Goal: Information Seeking & Learning: Learn about a topic

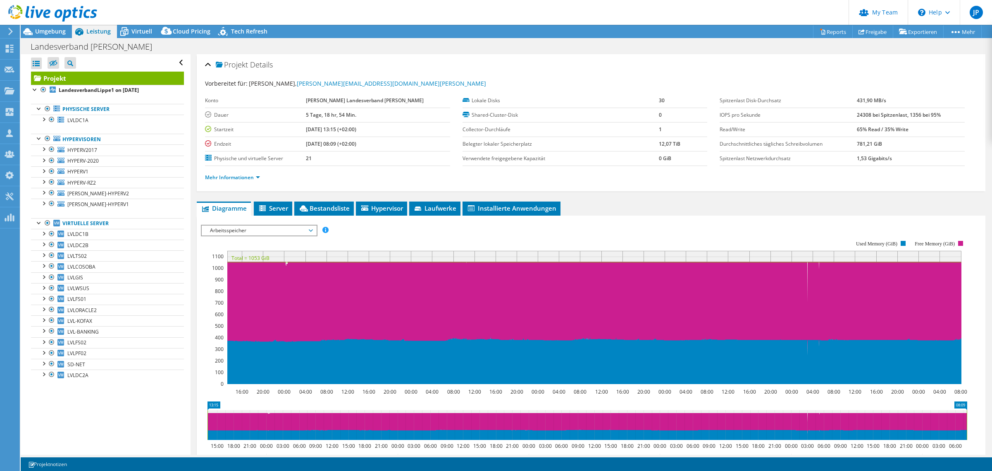
select select "USD"
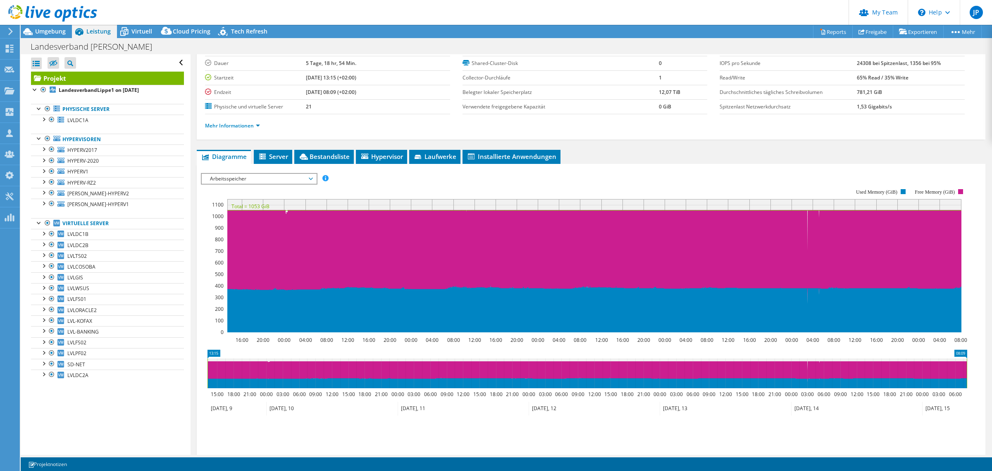
drag, startPoint x: 35, startPoint y: 32, endPoint x: 30, endPoint y: 30, distance: 5.4
click at [32, 32] on div "Umgebung" at bounding box center [46, 31] width 51 height 13
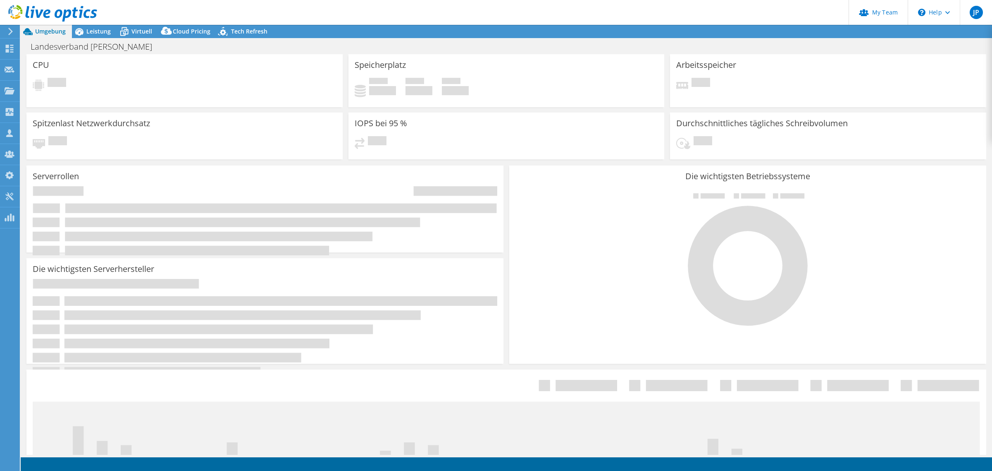
select select "USD"
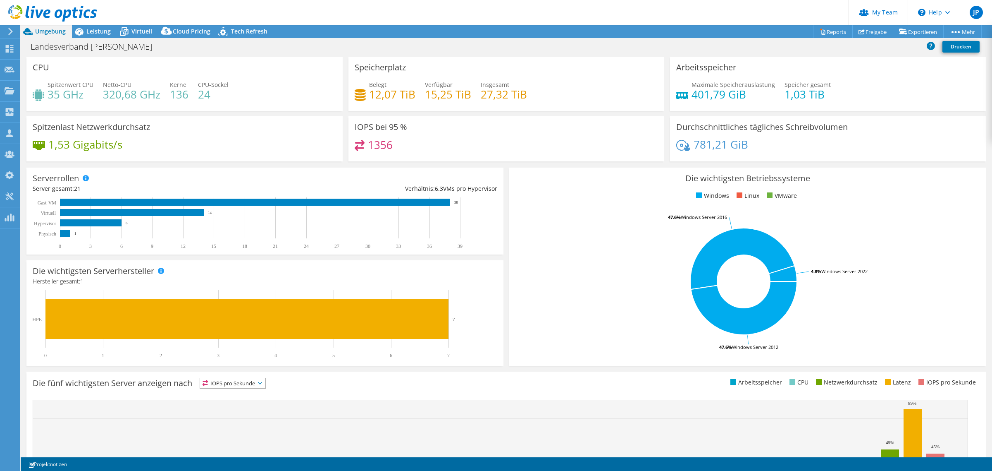
click at [91, 31] on span "Leistung" at bounding box center [98, 31] width 24 height 8
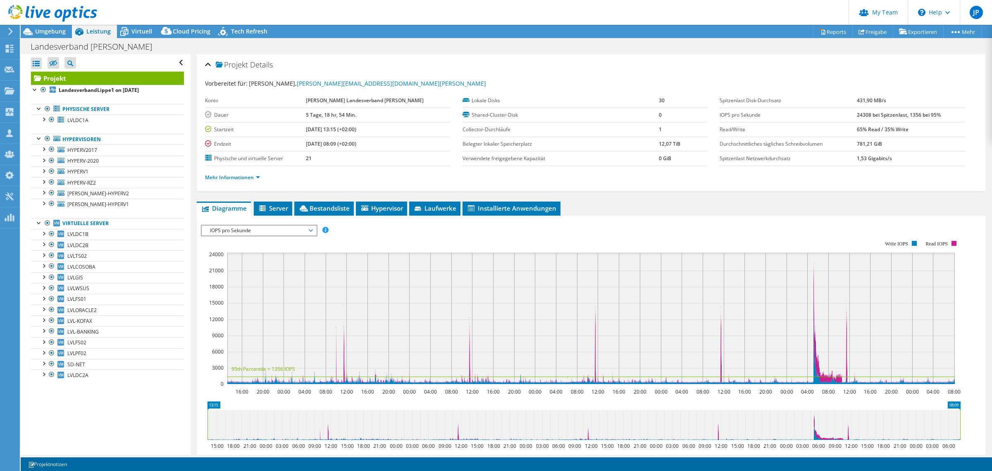
click at [256, 232] on span "IOPS pro Sekunde" at bounding box center [259, 230] width 106 height 10
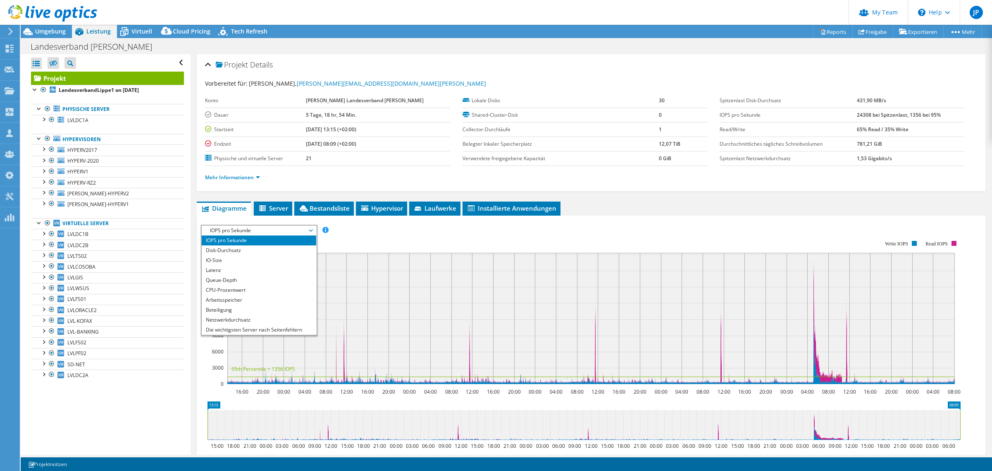
click at [253, 299] on li "Arbeitsspeicher" at bounding box center [259, 300] width 115 height 10
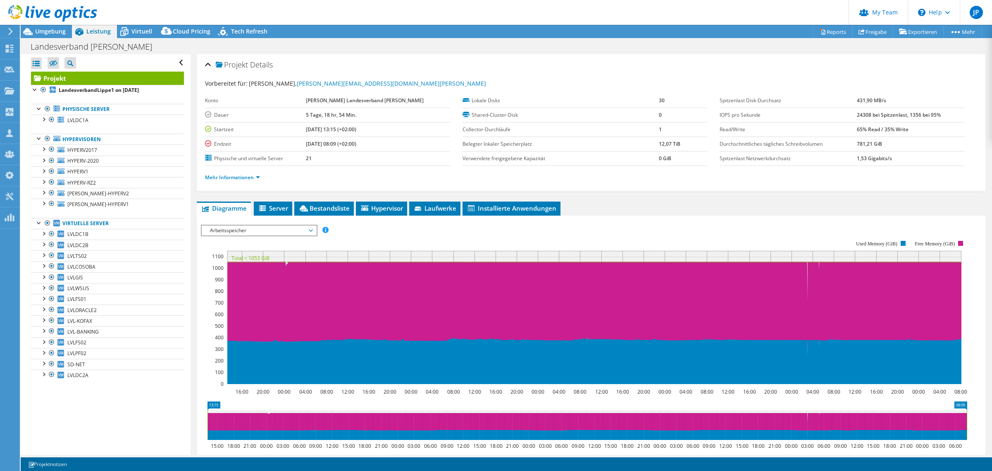
click at [50, 32] on span "Umgebung" at bounding box center [50, 31] width 31 height 8
